Goal: Information Seeking & Learning: Learn about a topic

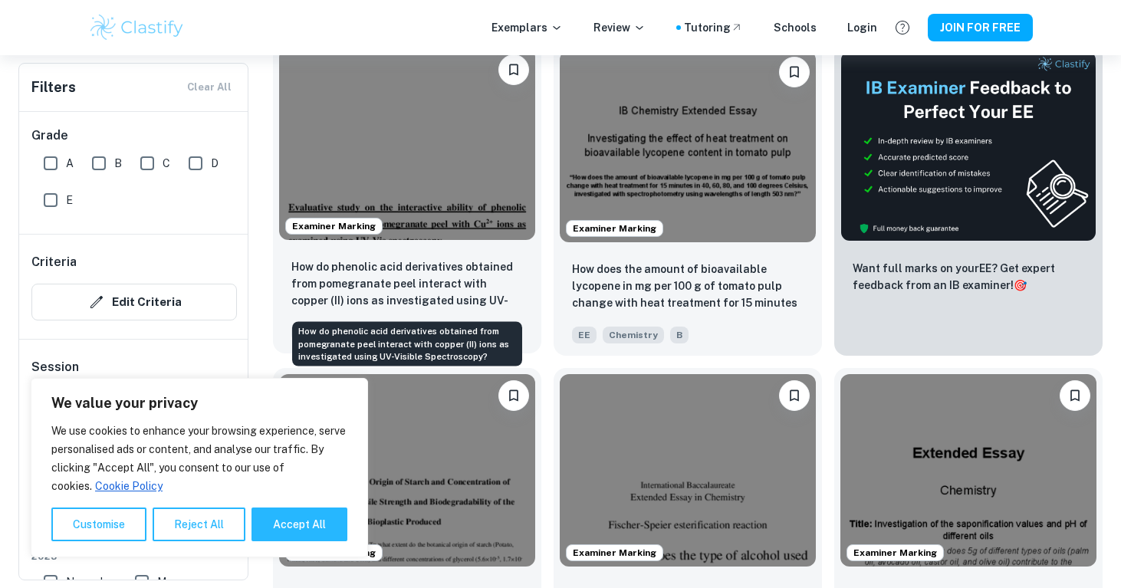
scroll to position [500, 0]
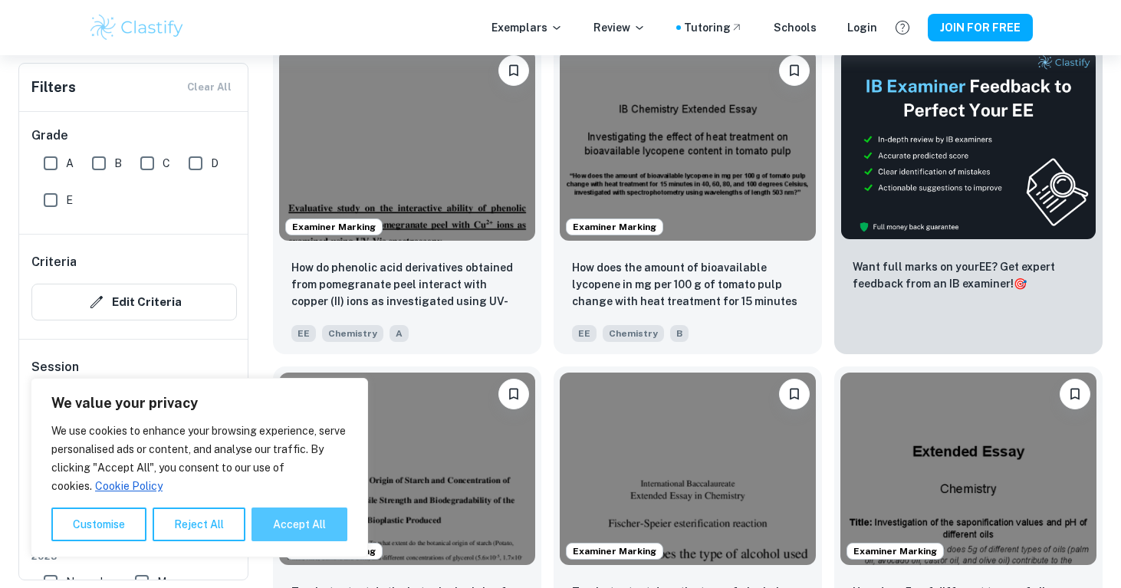
click at [277, 508] on button "Accept All" at bounding box center [299, 525] width 96 height 34
checkbox input "true"
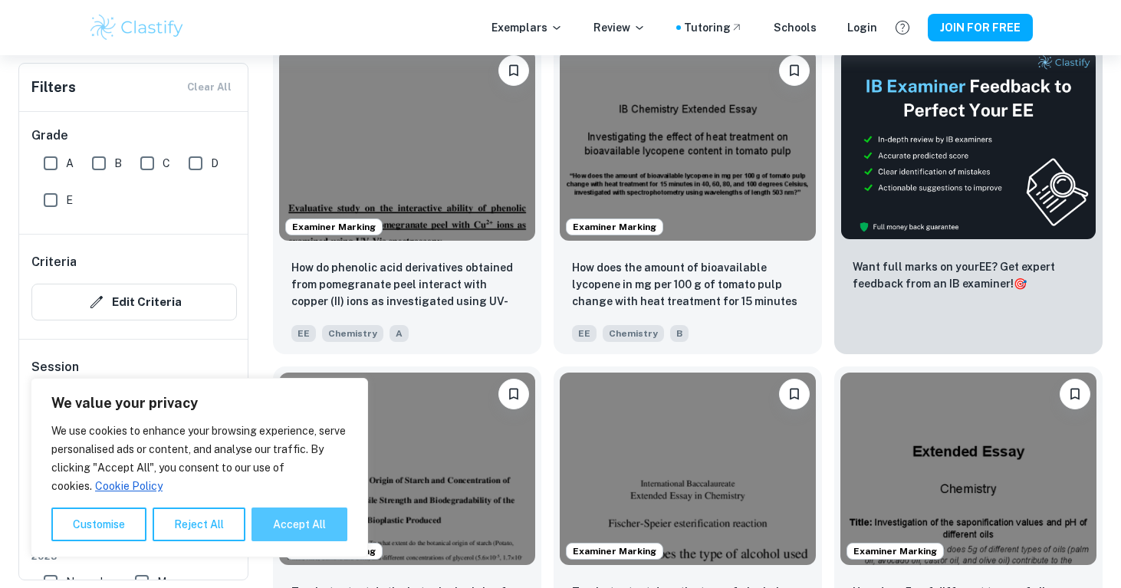
checkbox input "true"
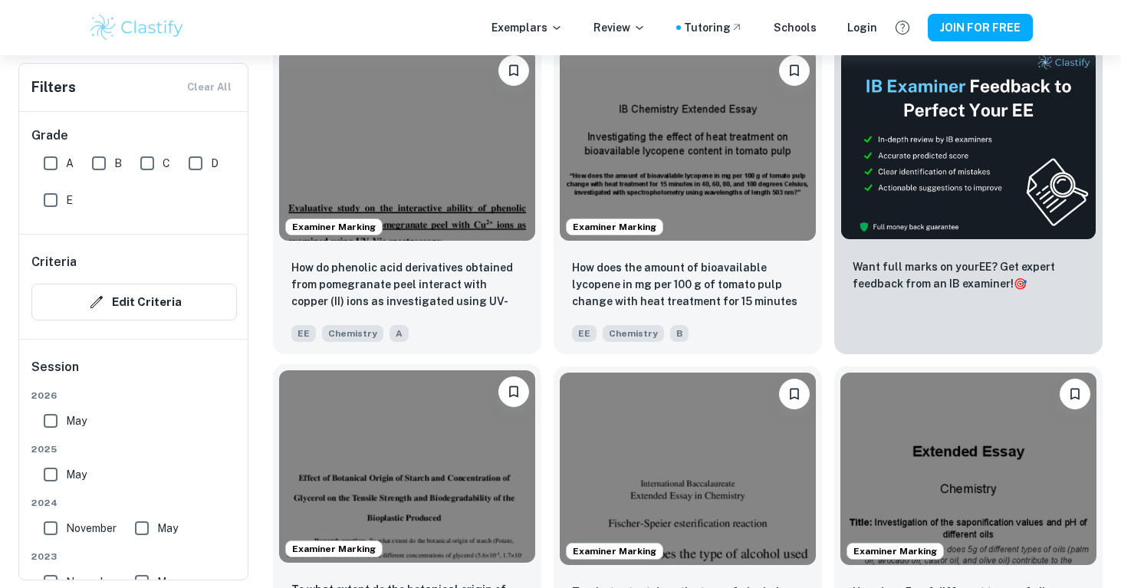
scroll to position [454, 0]
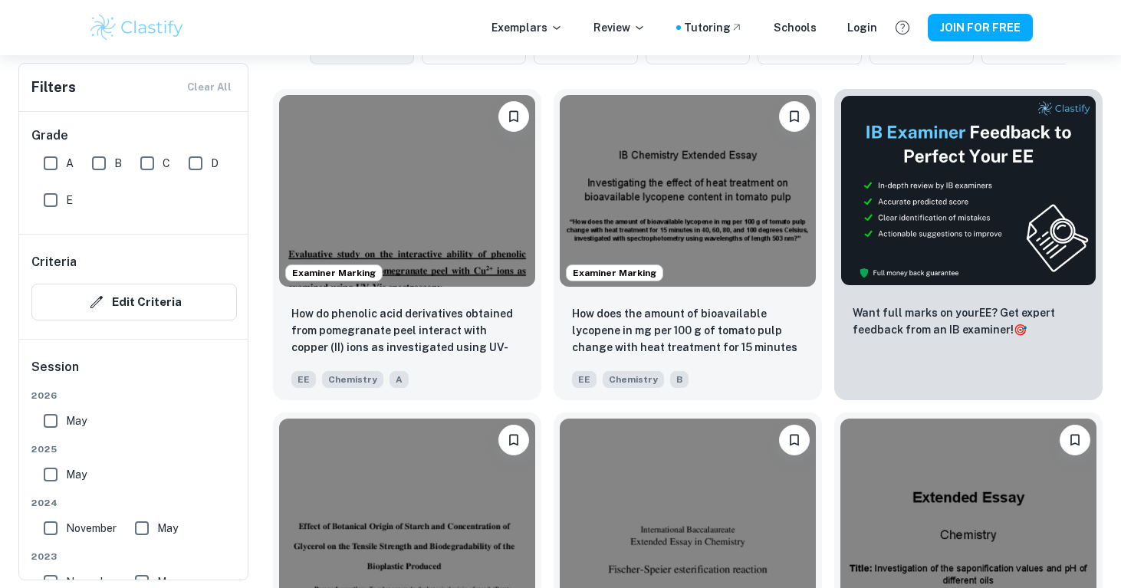
click at [47, 199] on input "E" at bounding box center [50, 200] width 31 height 31
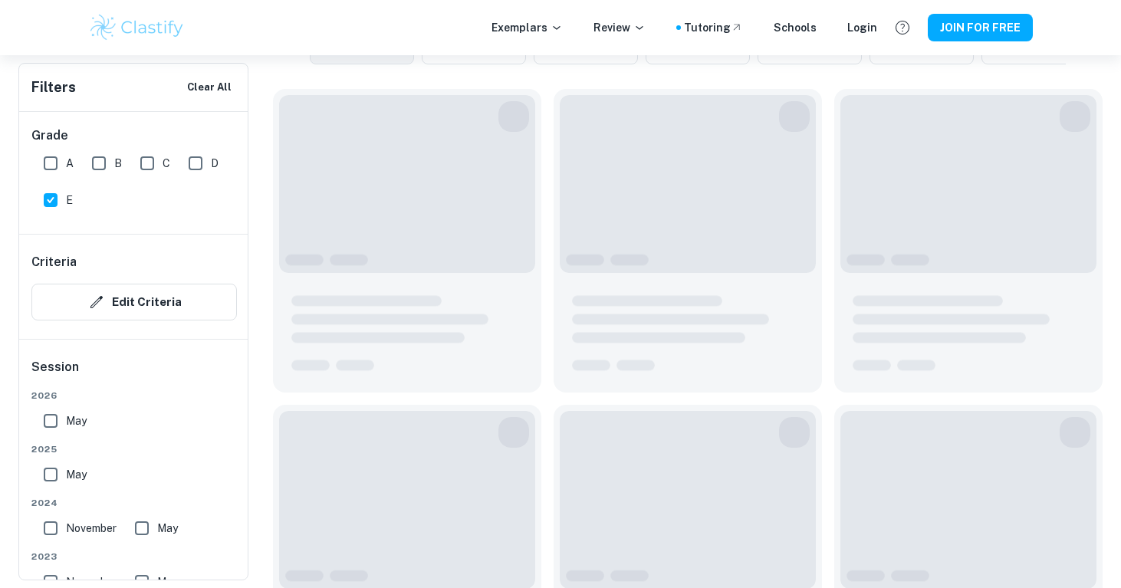
scroll to position [293, 0]
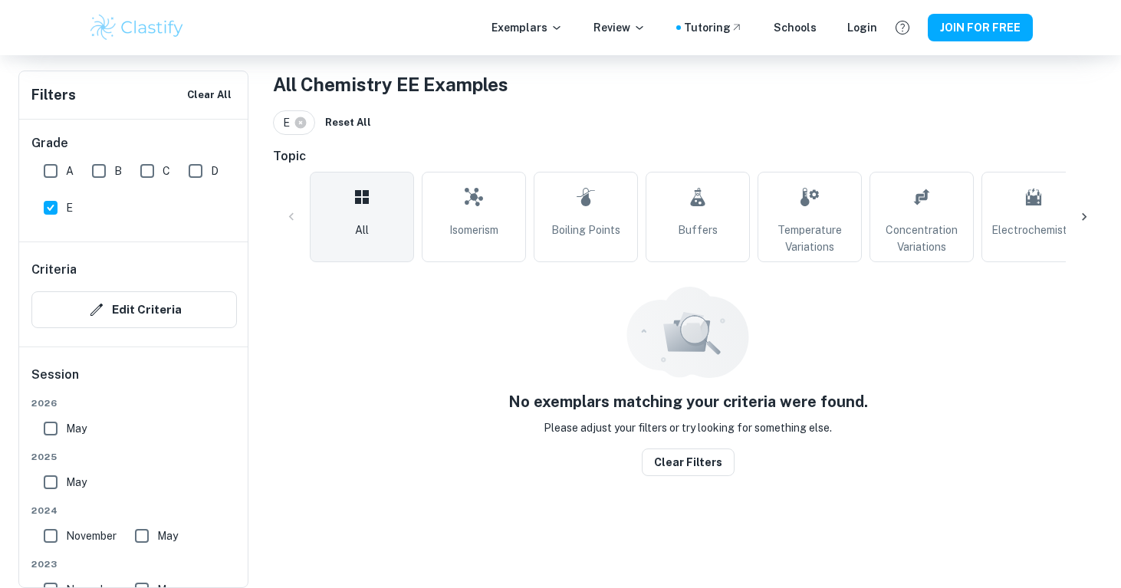
click at [47, 199] on input "E" at bounding box center [50, 207] width 31 height 31
checkbox input "false"
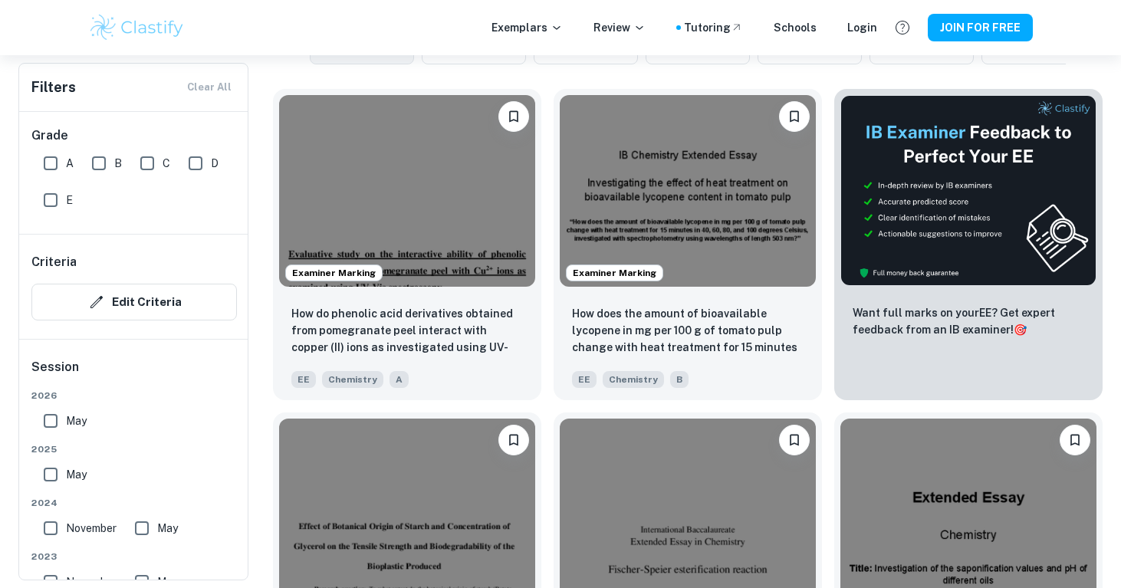
click at [193, 162] on input "D" at bounding box center [195, 163] width 31 height 31
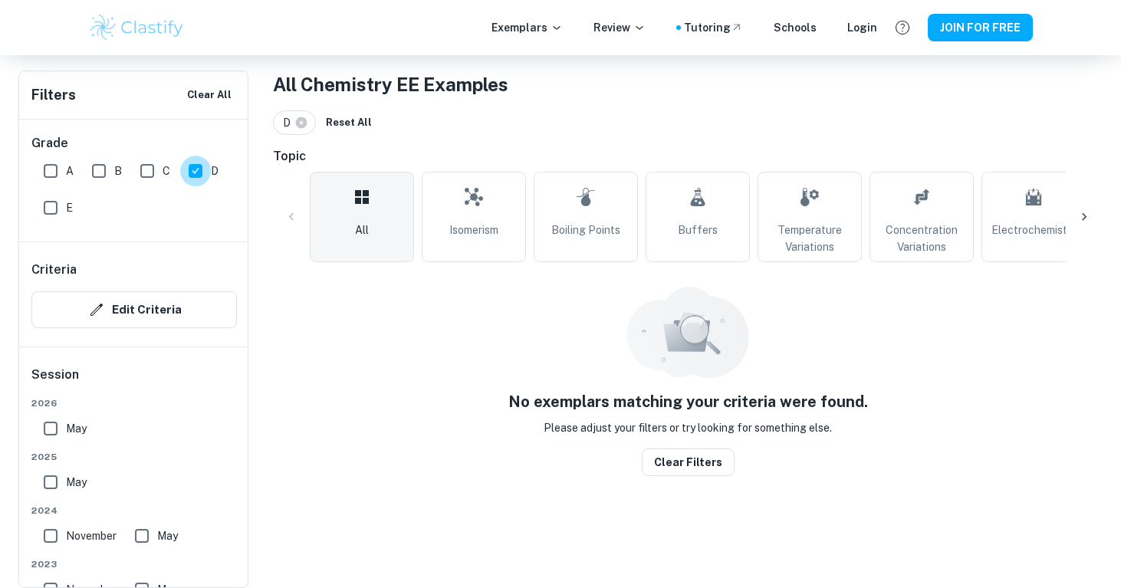
click at [193, 162] on input "D" at bounding box center [195, 171] width 31 height 31
checkbox input "false"
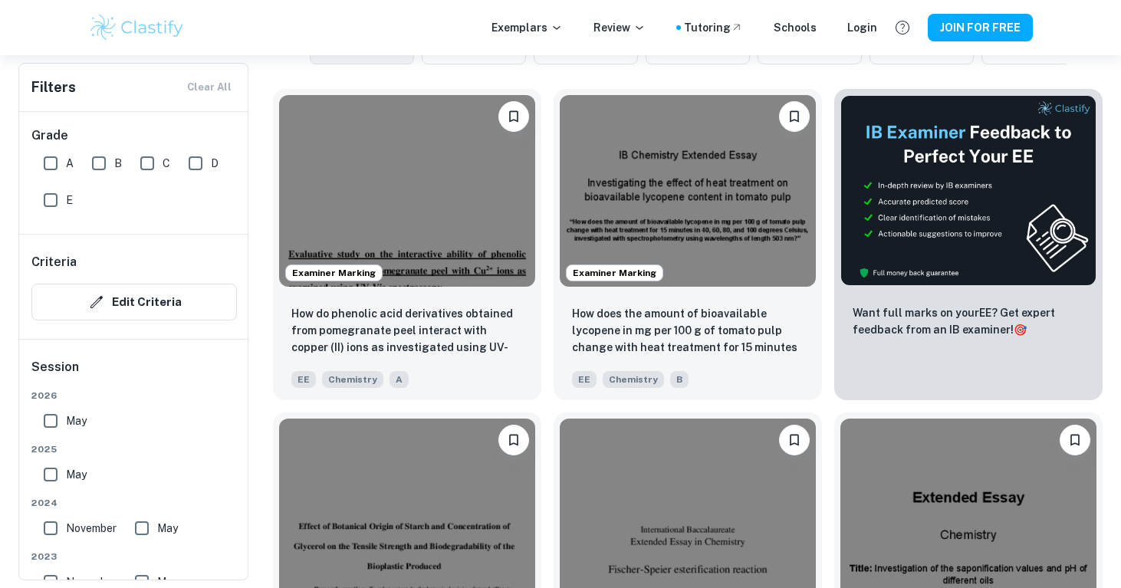
click at [150, 160] on input "C" at bounding box center [147, 163] width 31 height 31
checkbox input "true"
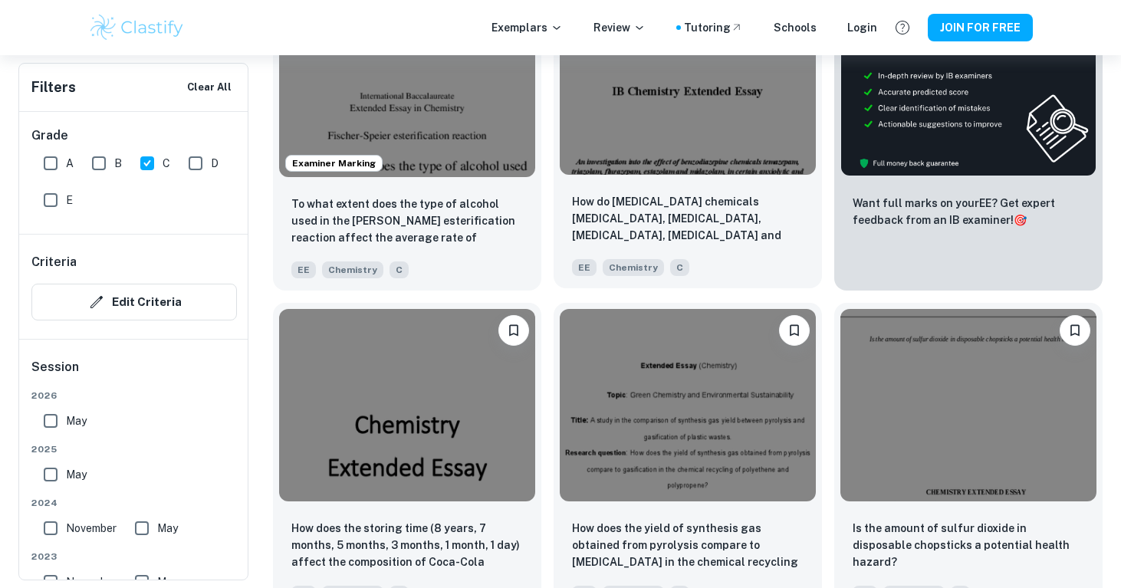
scroll to position [458, 0]
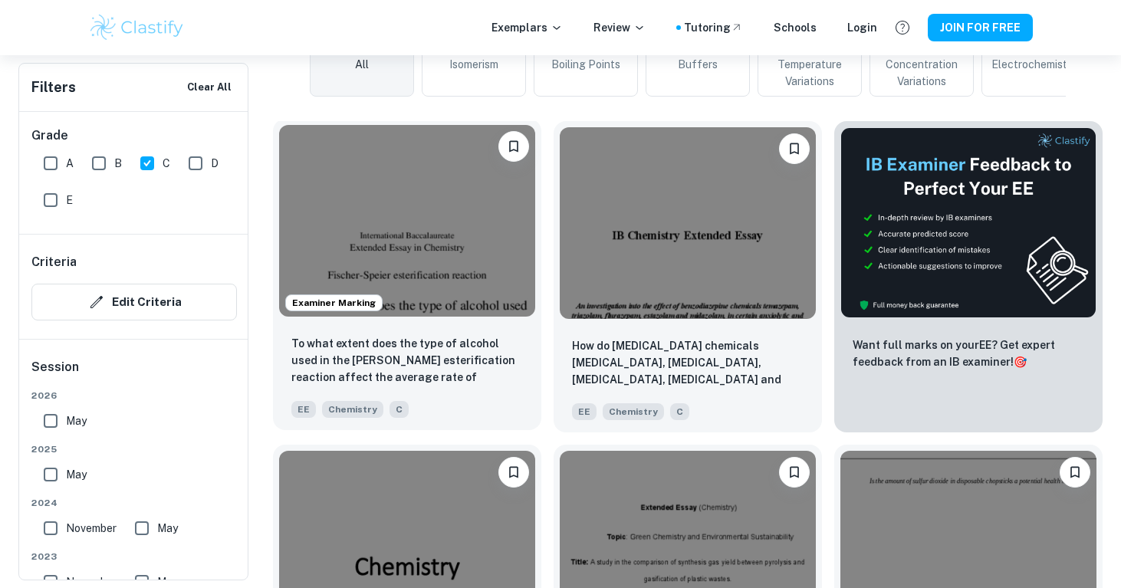
click at [459, 284] on img at bounding box center [407, 221] width 256 height 192
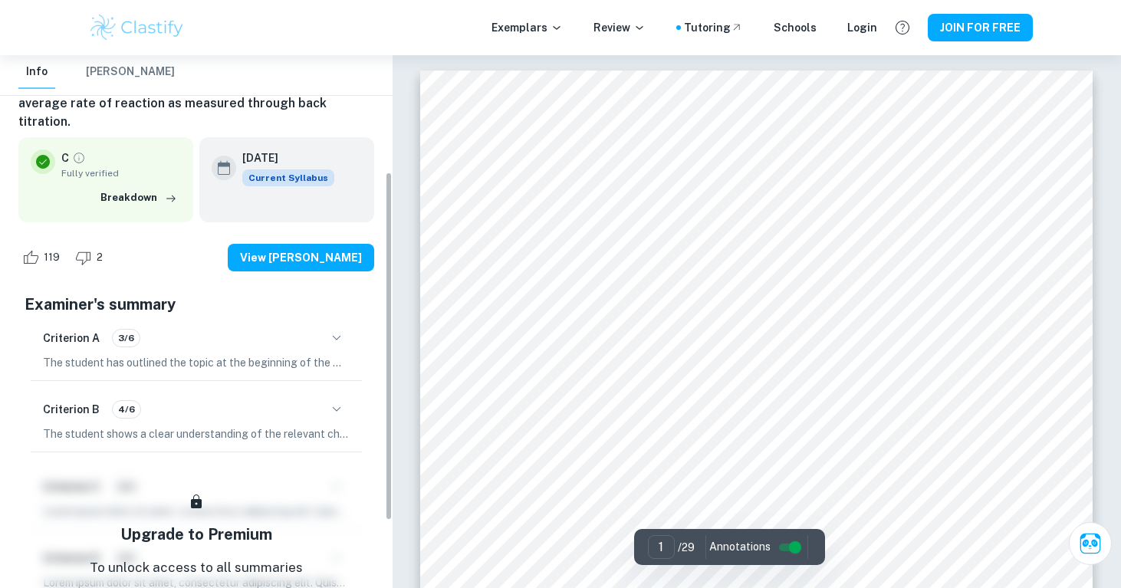
scroll to position [179, 0]
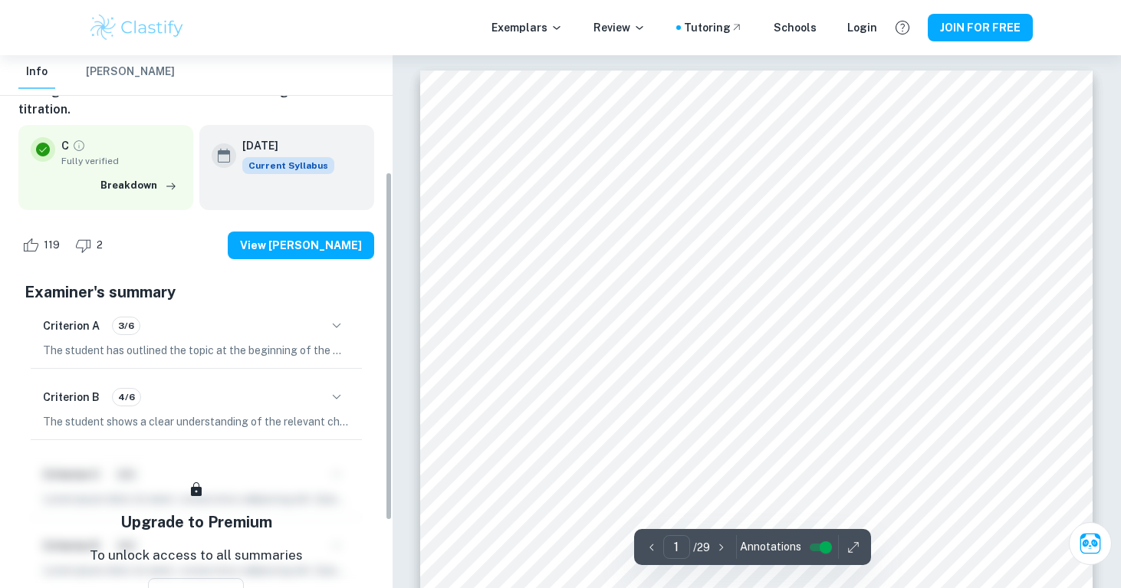
click at [332, 388] on icon "button" at bounding box center [336, 397] width 18 height 18
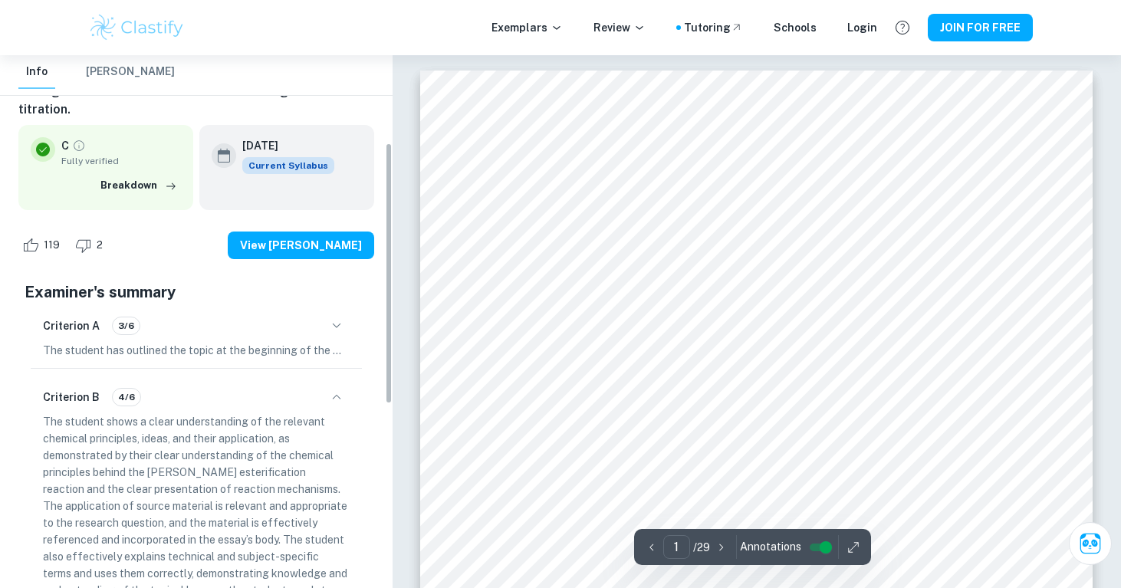
click at [332, 388] on icon "button" at bounding box center [336, 397] width 18 height 18
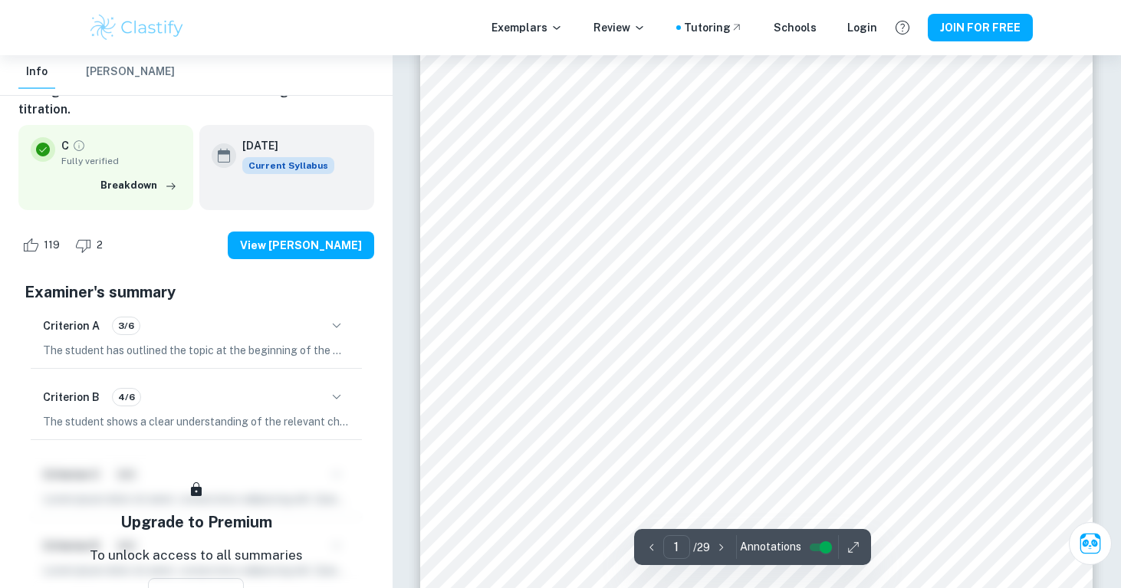
scroll to position [330, 0]
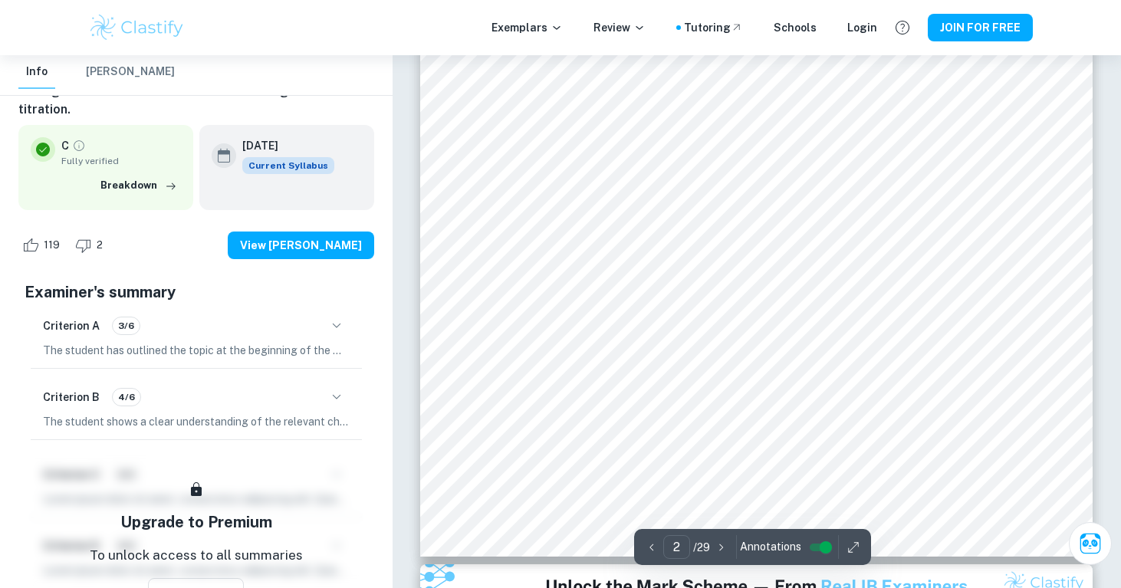
type input "3"
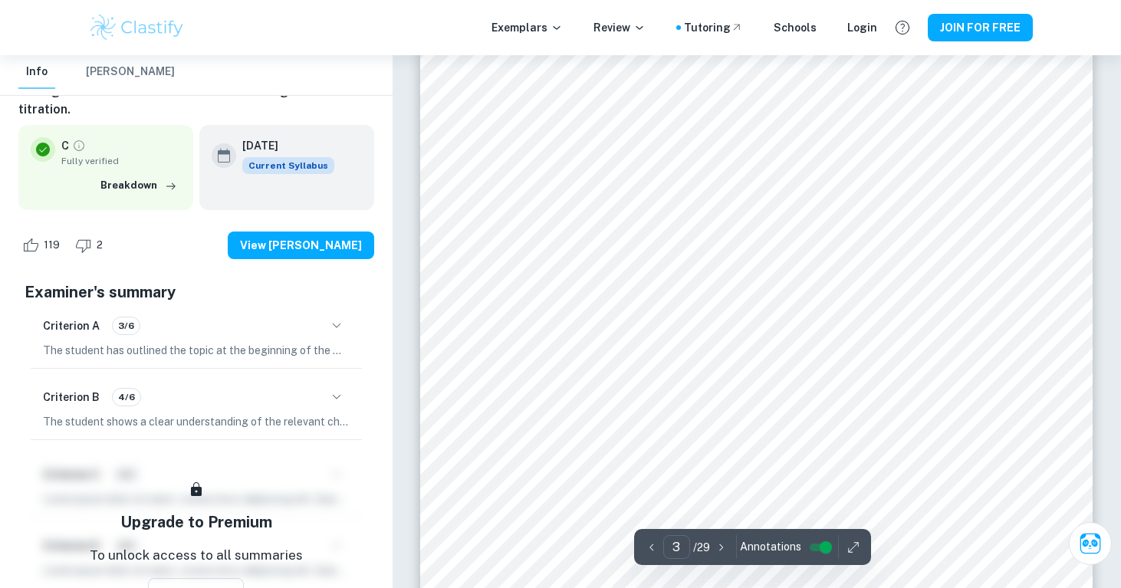
scroll to position [2496, 0]
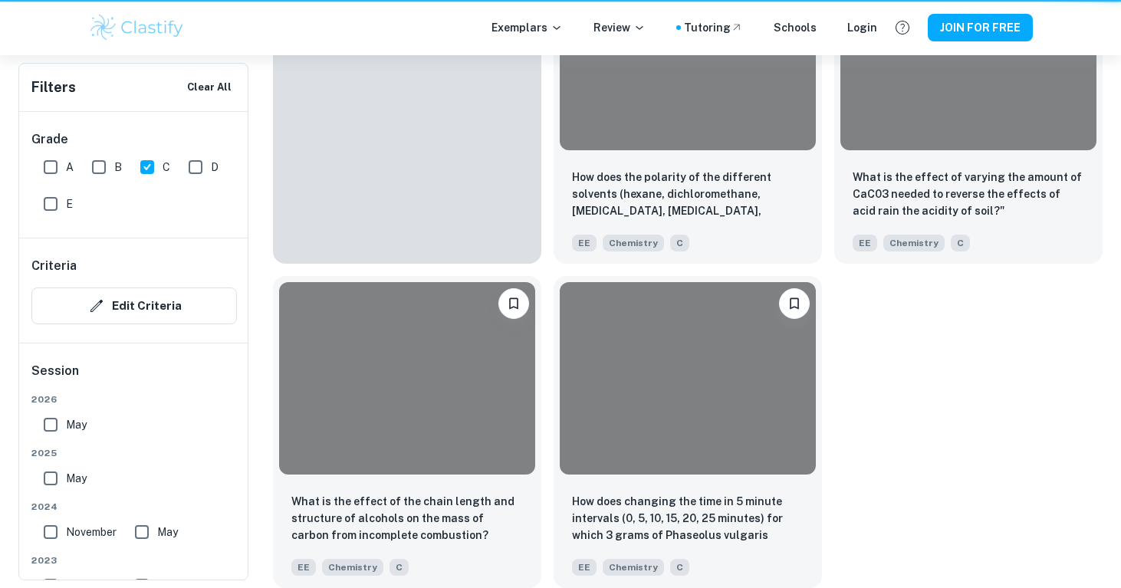
scroll to position [458, 0]
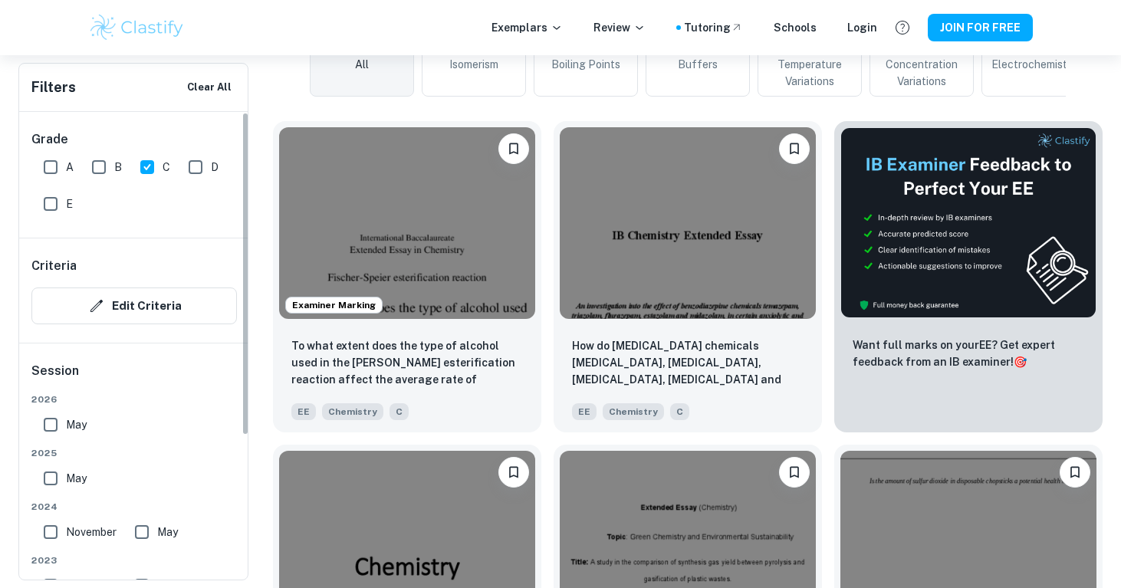
click at [49, 166] on input "A" at bounding box center [50, 167] width 31 height 31
checkbox input "true"
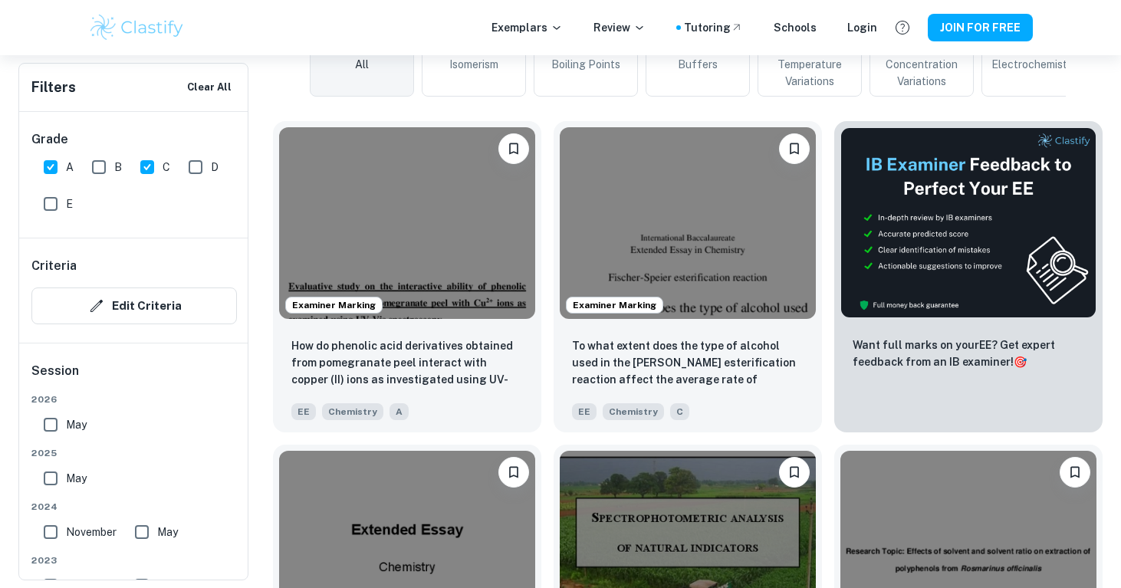
click at [146, 173] on input "C" at bounding box center [147, 167] width 31 height 31
checkbox input "false"
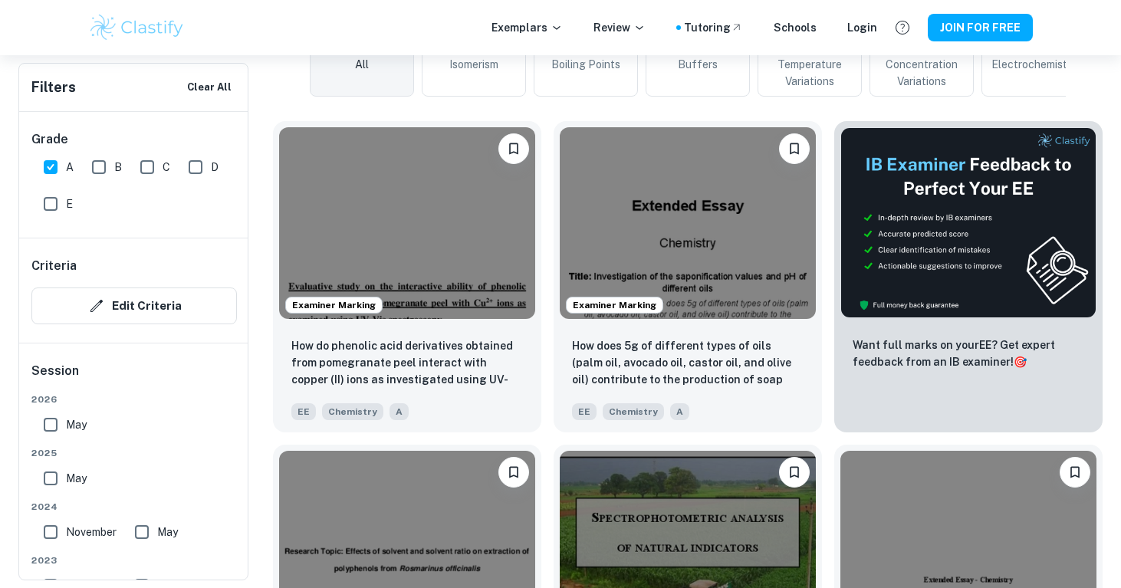
click at [54, 173] on input "A" at bounding box center [50, 167] width 31 height 31
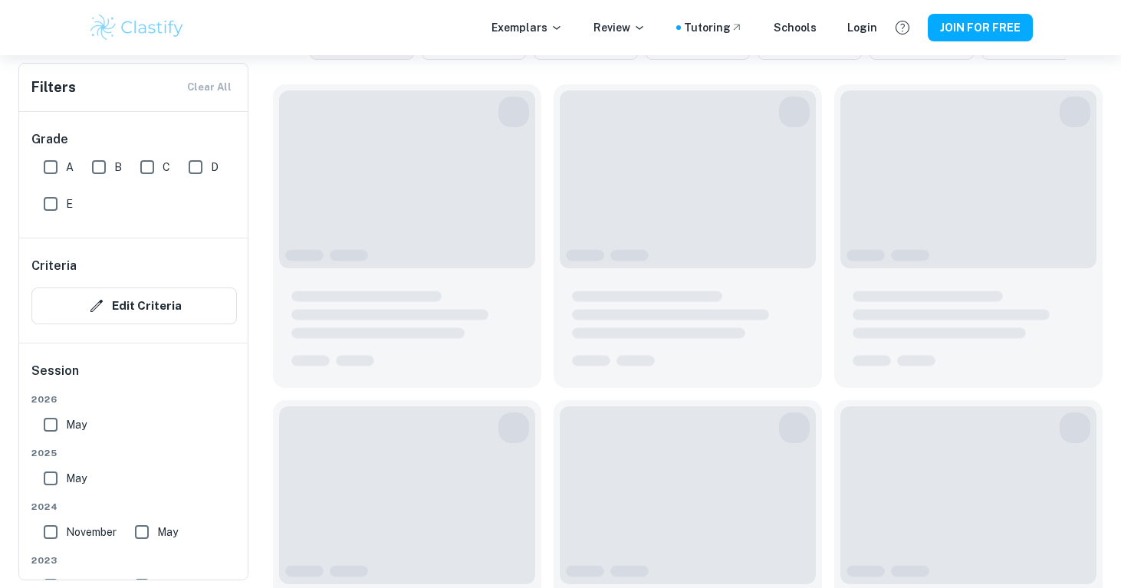
scroll to position [422, 0]
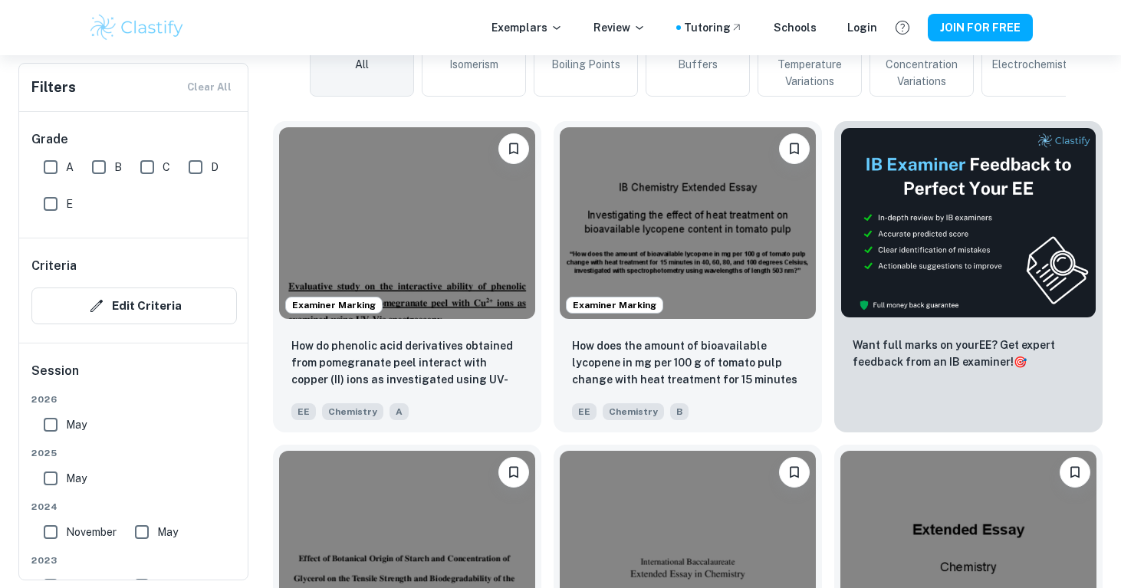
click at [53, 167] on input "A" at bounding box center [50, 167] width 31 height 31
checkbox input "true"
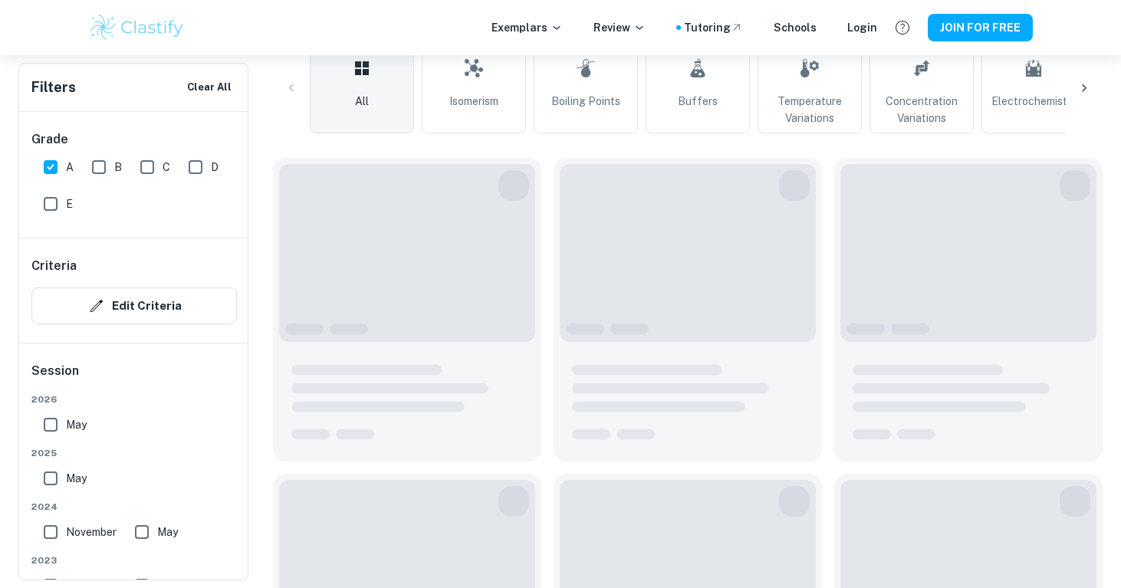
scroll to position [458, 0]
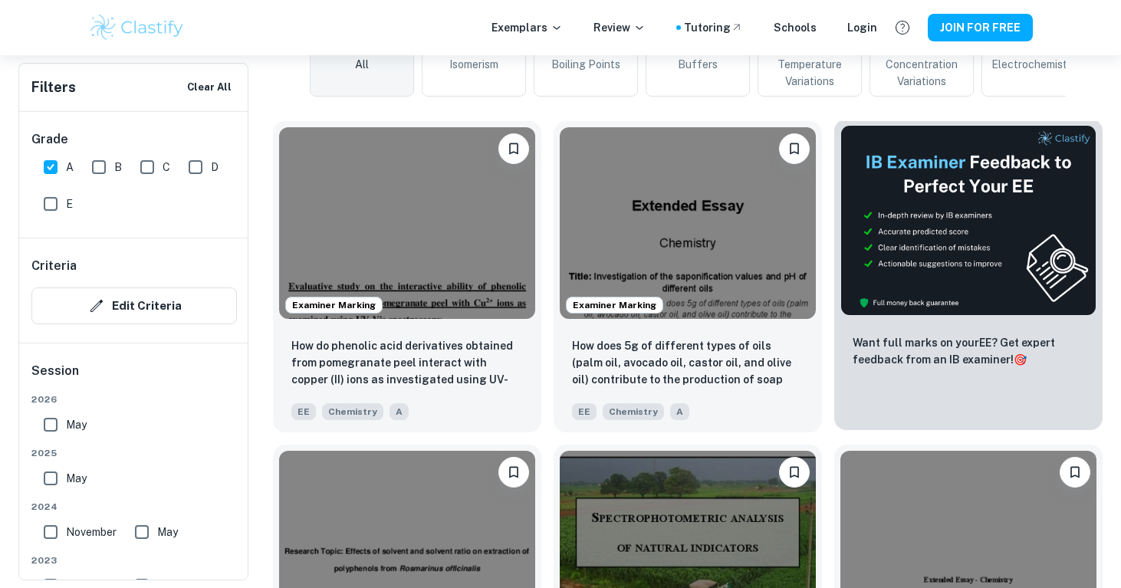
click at [893, 262] on img at bounding box center [968, 220] width 256 height 191
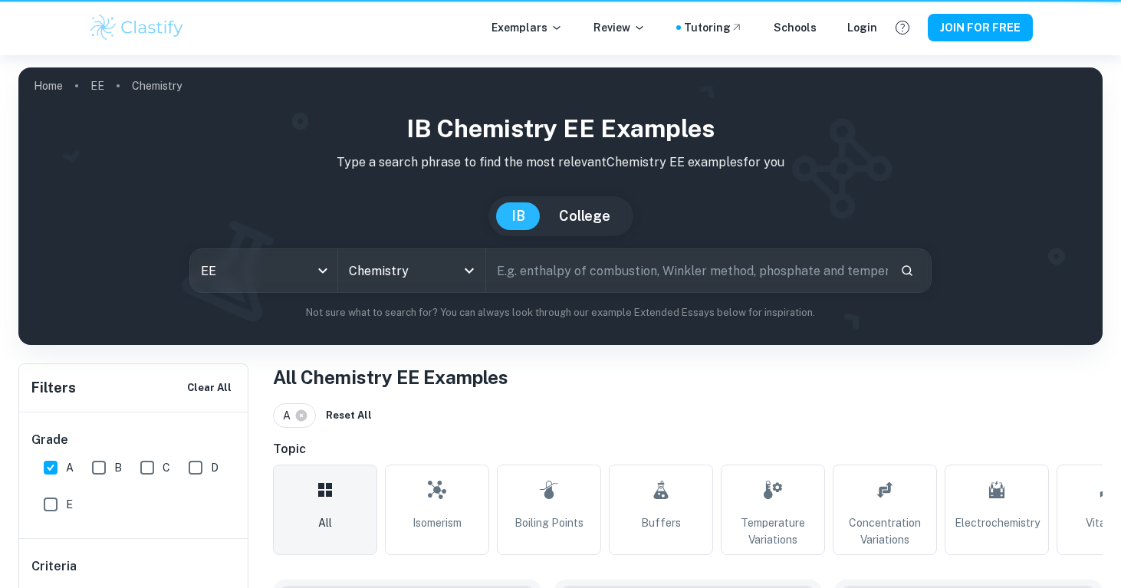
scroll to position [458, 0]
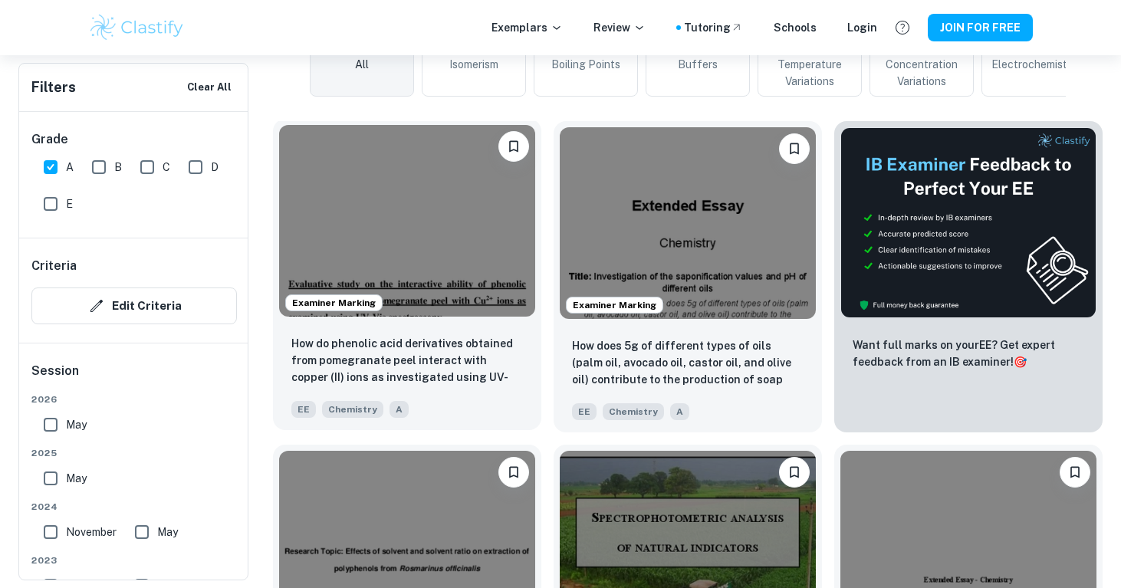
click at [403, 201] on img at bounding box center [407, 221] width 256 height 192
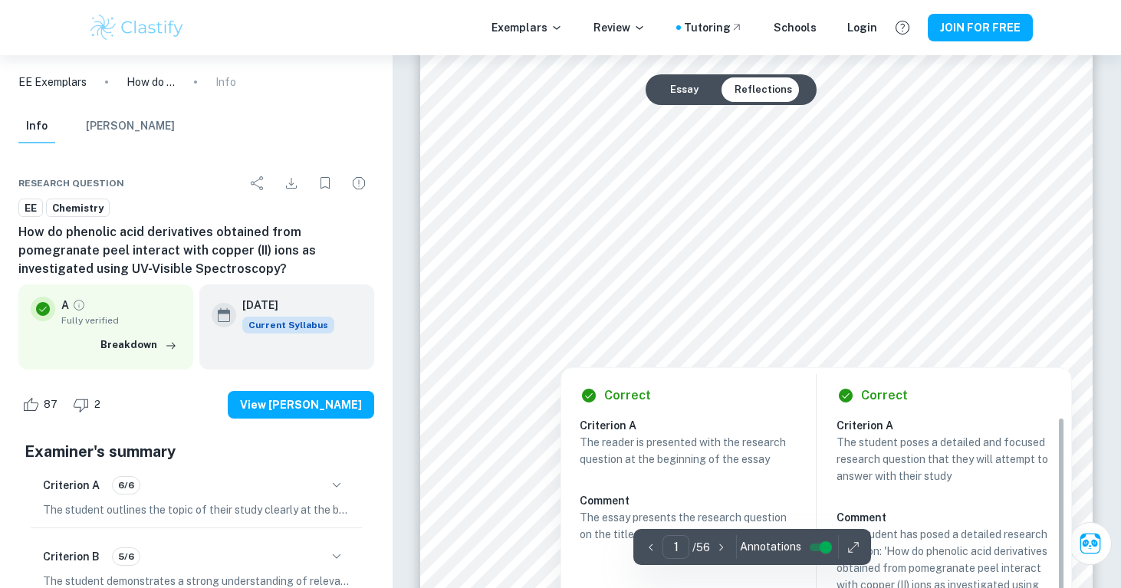
scroll to position [218, 0]
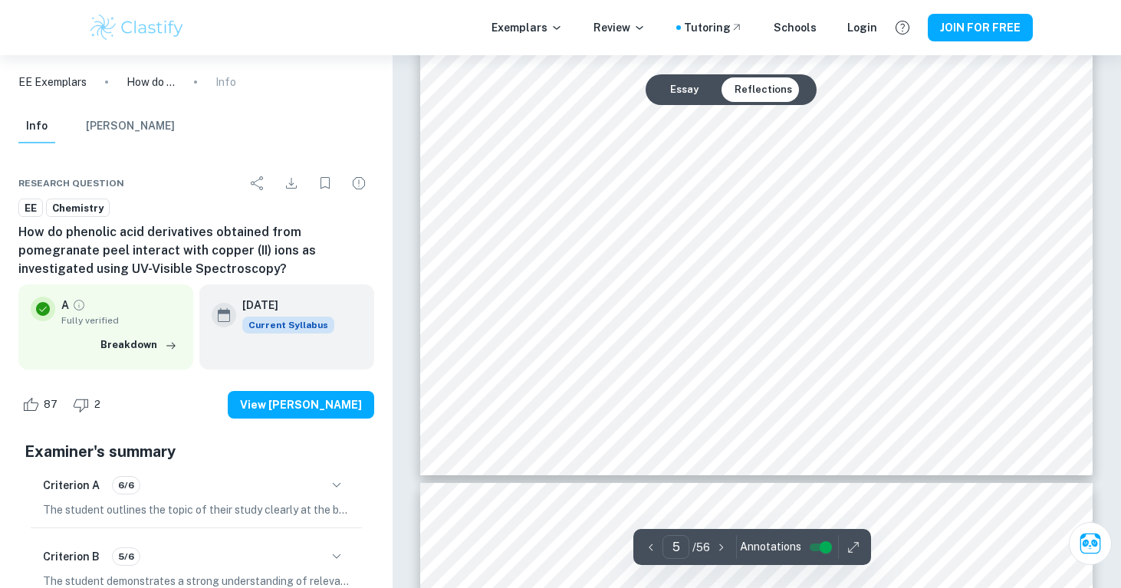
type input "6"
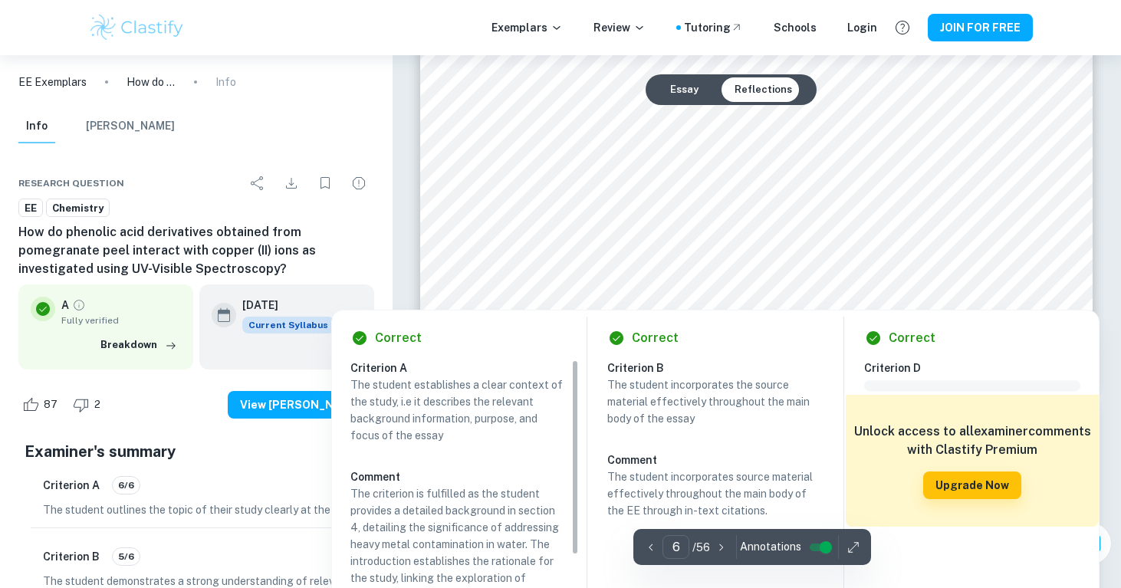
scroll to position [5647, 0]
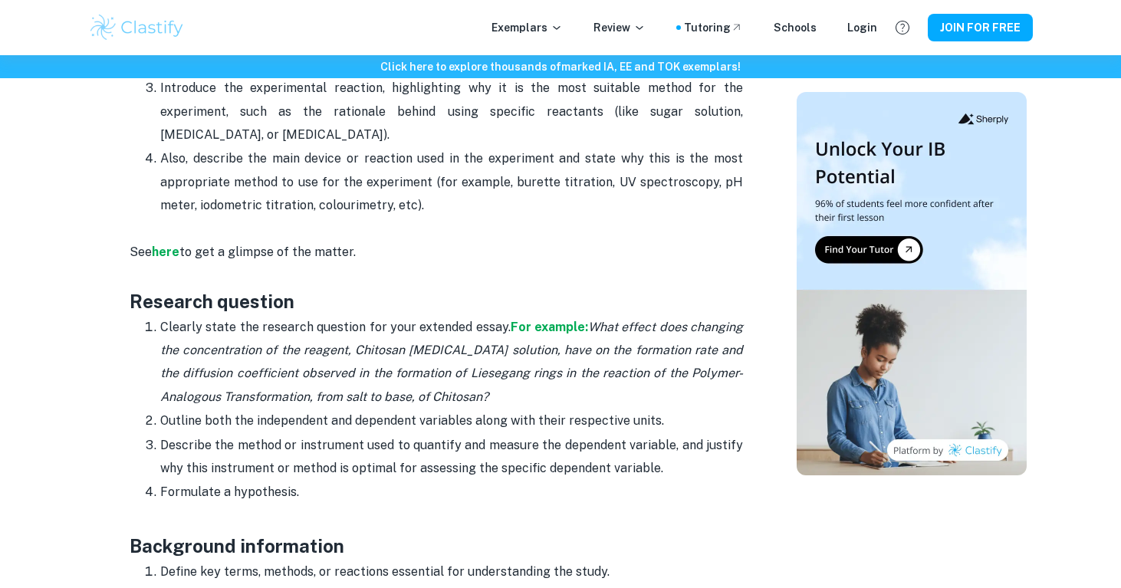
scroll to position [1125, 0]
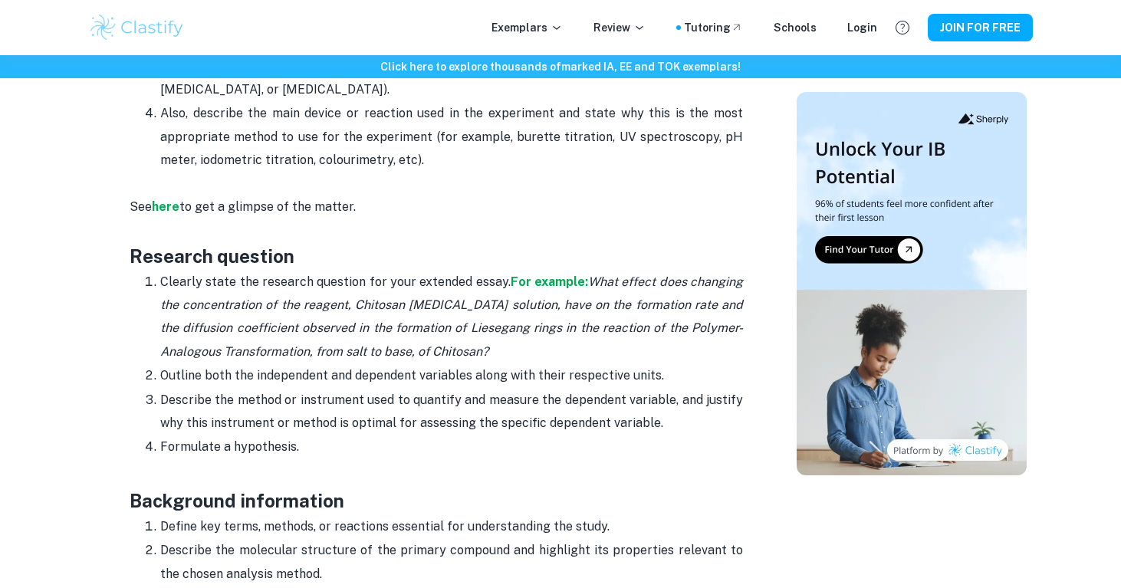
click at [262, 294] on p "Clearly state the research question for your extended essay. For example: What …" at bounding box center [451, 318] width 583 height 94
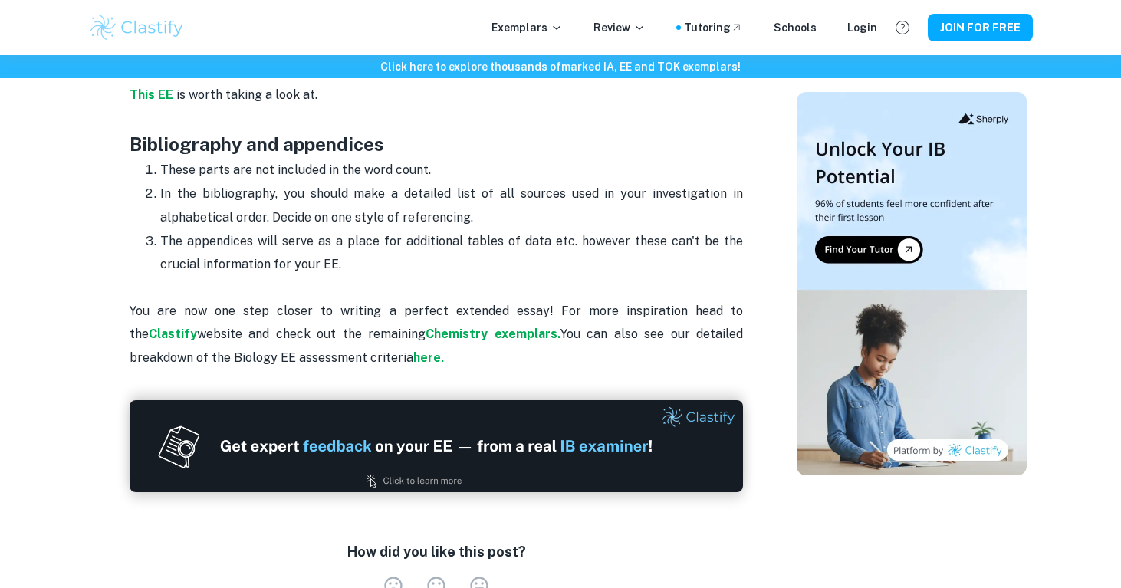
scroll to position [4162, 0]
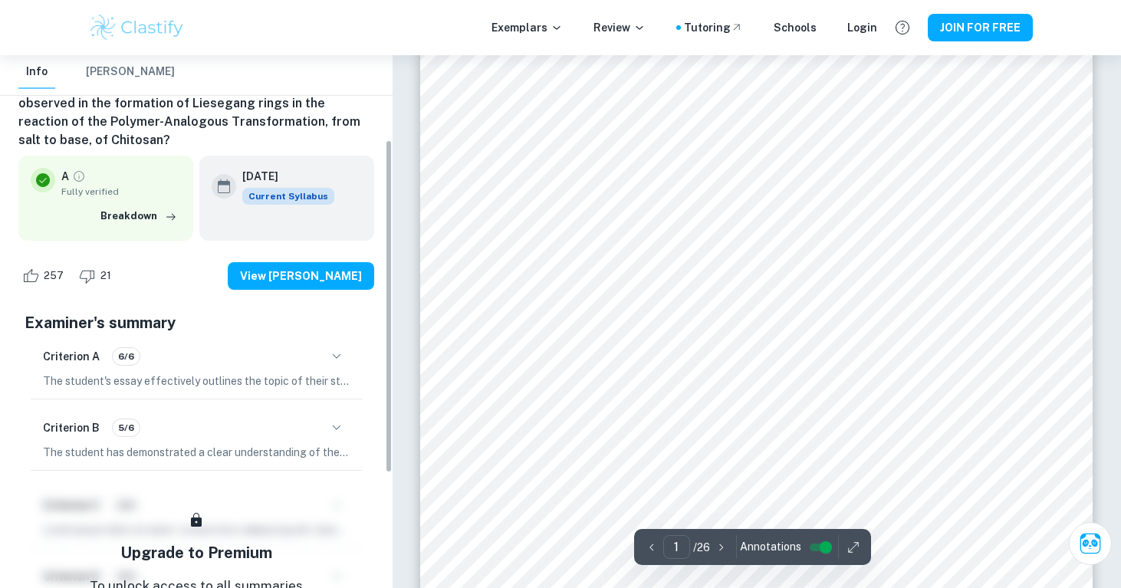
scroll to position [211, 0]
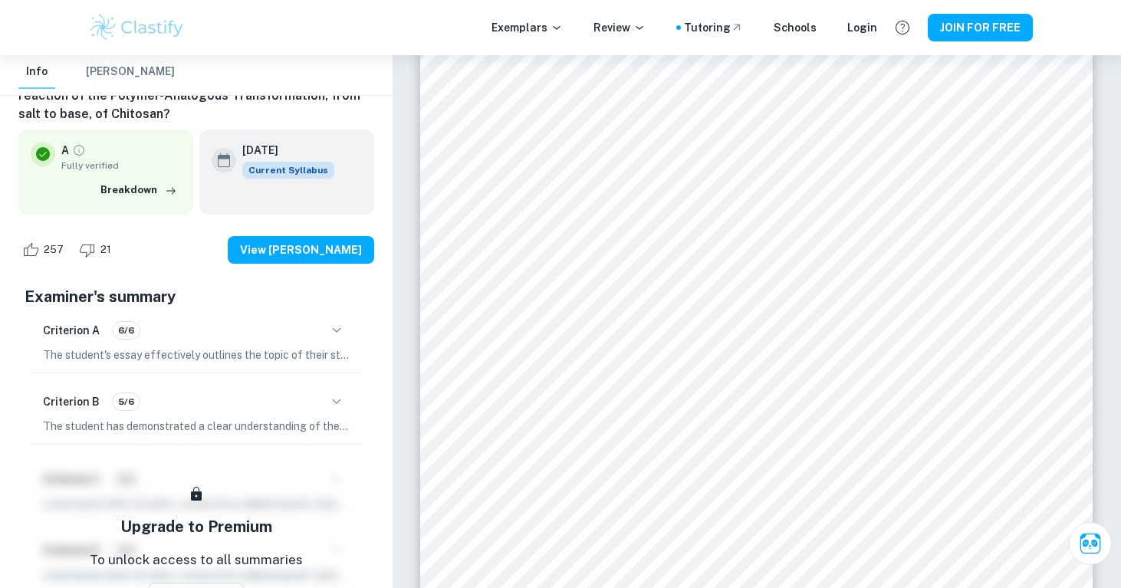
click at [250, 389] on div "Criterion B 5/6" at bounding box center [196, 402] width 307 height 26
click at [329, 393] on icon "button" at bounding box center [336, 402] width 18 height 18
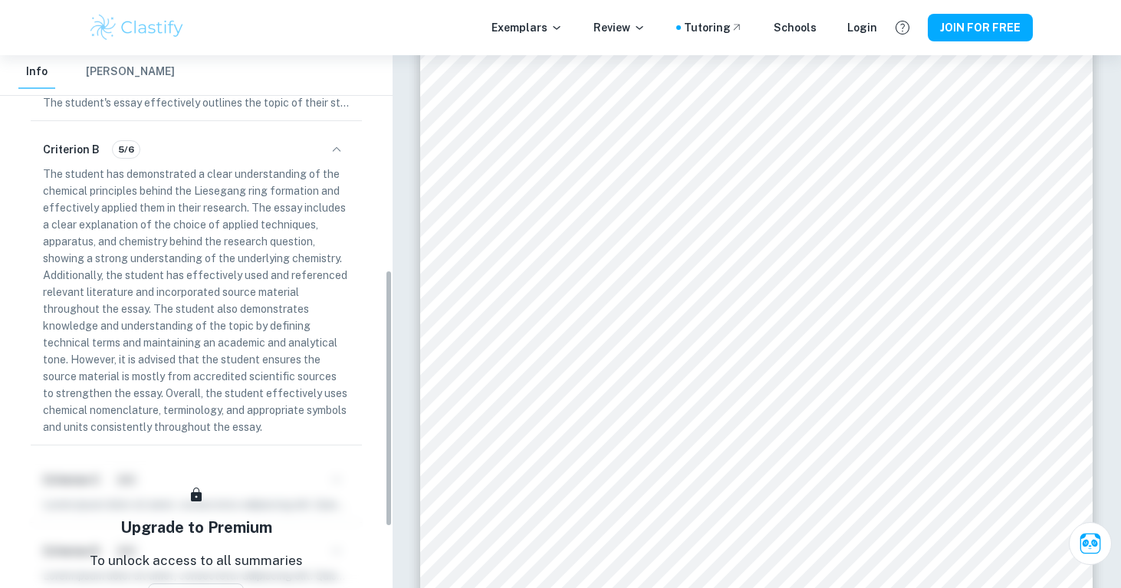
scroll to position [426, 0]
